Goal: Transaction & Acquisition: Purchase product/service

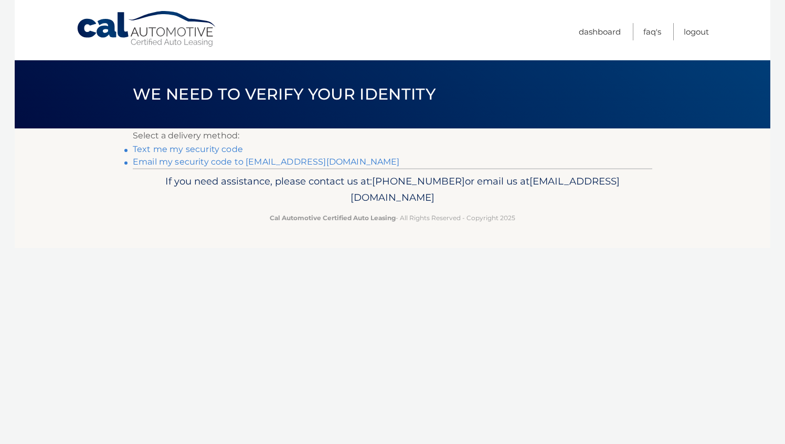
click at [200, 163] on link "Email my security code to m******@dakott.com" at bounding box center [266, 162] width 267 height 10
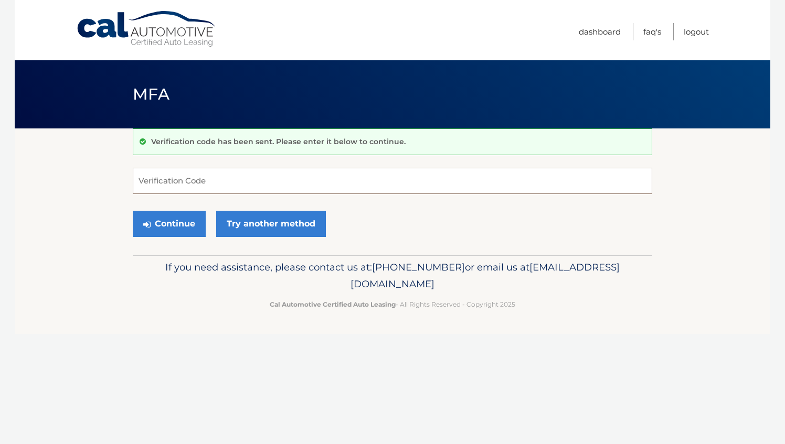
click at [366, 173] on input "Verification Code" at bounding box center [392, 181] width 519 height 26
type input "399265"
click at [180, 231] on button "Continue" at bounding box center [169, 224] width 73 height 26
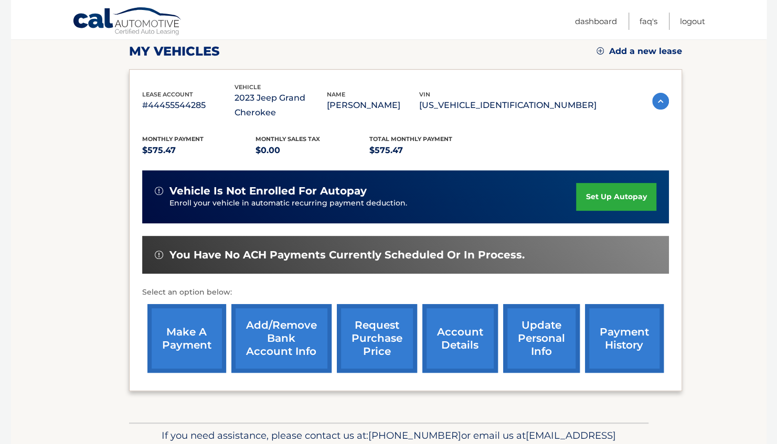
scroll to position [148, 0]
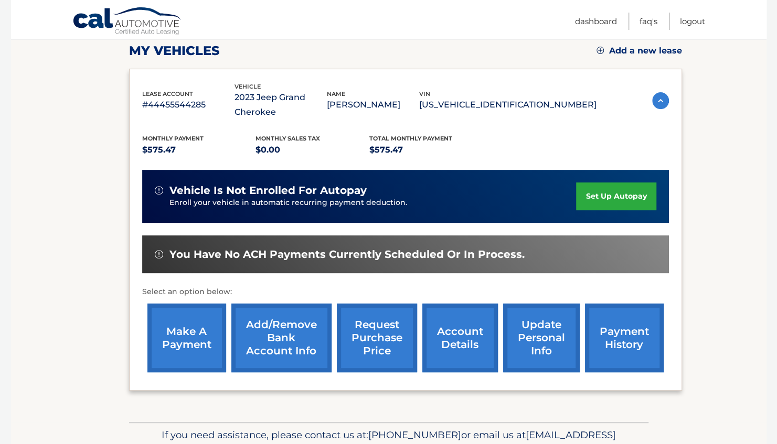
click at [169, 342] on link "make a payment" at bounding box center [186, 338] width 79 height 69
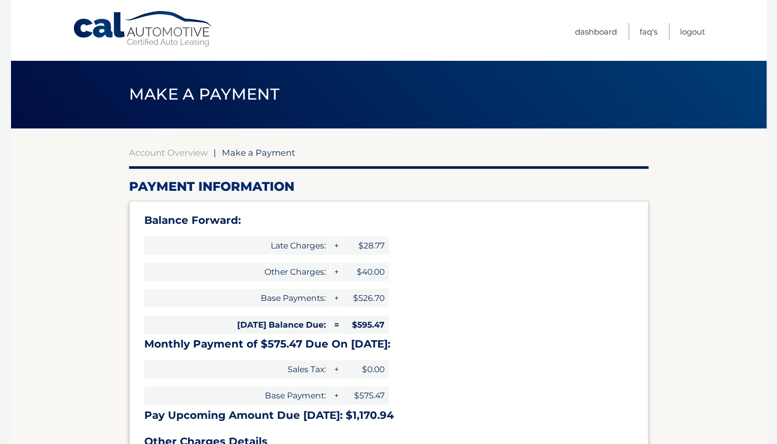
select select "ZWE3OGRmYjEtYzliNS00ODdlLWExN2EtNTA2ZDBkYmMwNDlm"
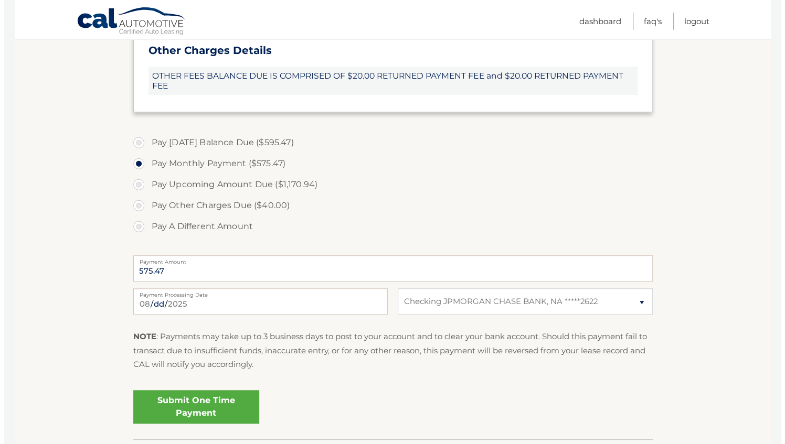
scroll to position [392, 0]
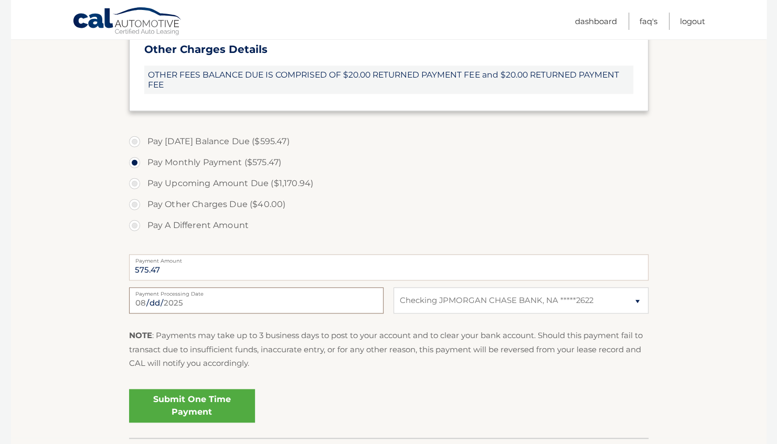
click at [181, 301] on input "2025-08-19" at bounding box center [256, 300] width 254 height 26
type input "2025-08-26"
click at [189, 404] on link "Submit One Time Payment" at bounding box center [192, 406] width 126 height 34
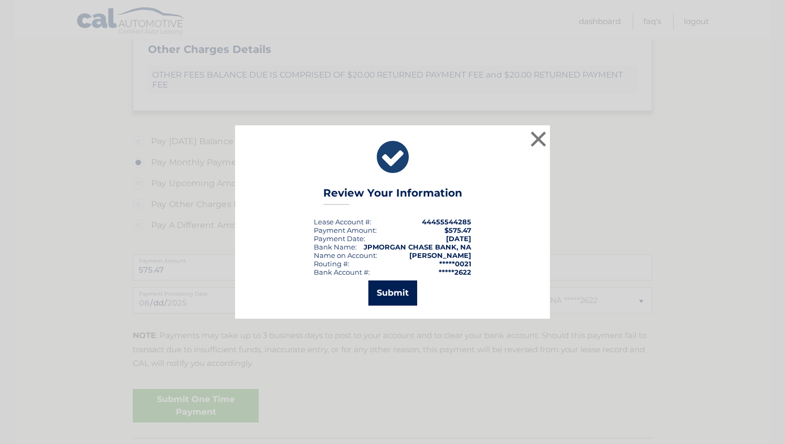
click at [401, 298] on button "Submit" at bounding box center [392, 293] width 49 height 25
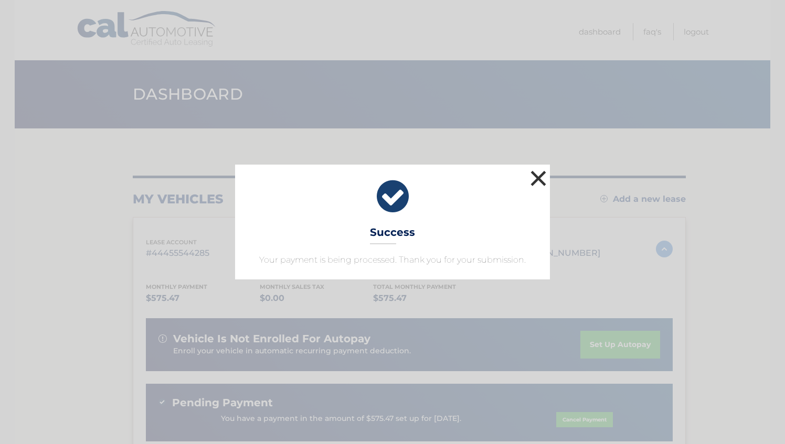
click at [539, 172] on button "×" at bounding box center [538, 178] width 21 height 21
